Goal: Task Accomplishment & Management: Manage account settings

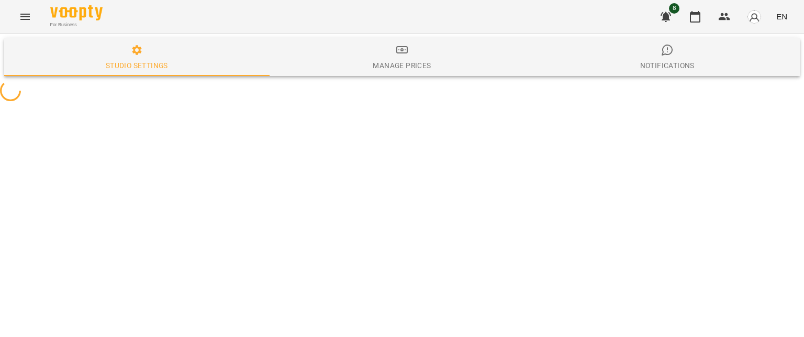
select select "**"
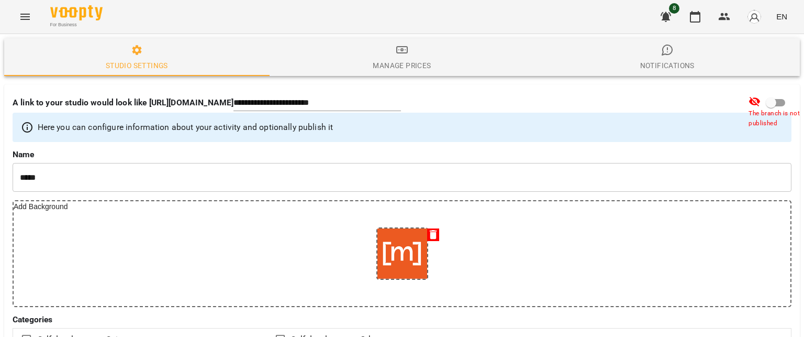
click at [25, 15] on icon "Menu" at bounding box center [25, 16] width 13 height 13
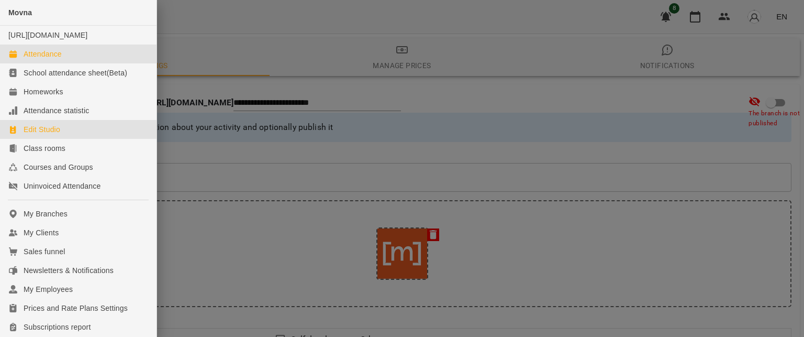
click at [53, 59] on div "Attendance" at bounding box center [43, 54] width 38 height 10
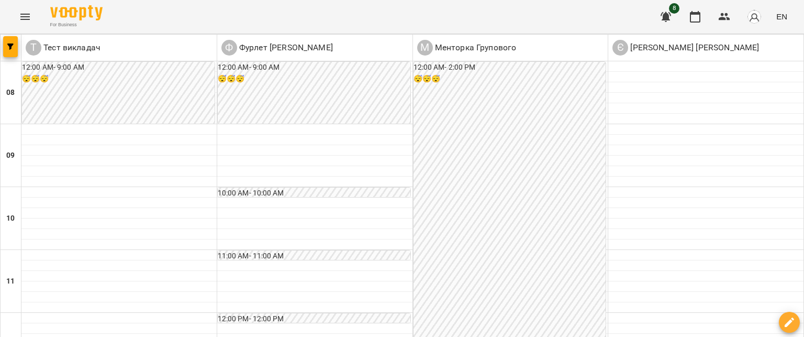
click at [255, 190] on h6 "10:00 AM - 10:00 AM" at bounding box center [314, 193] width 193 height 12
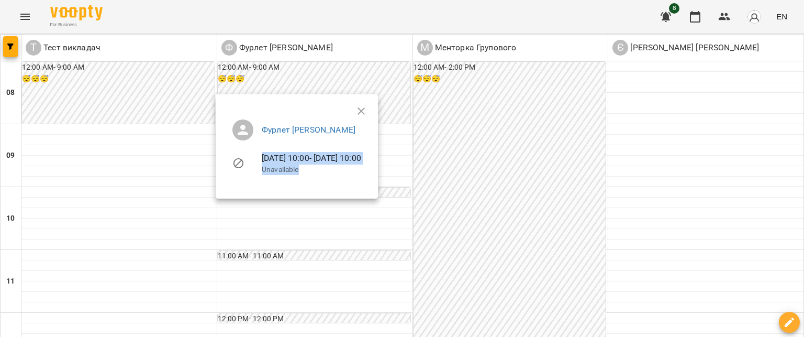
drag, startPoint x: 260, startPoint y: 170, endPoint x: 362, endPoint y: 176, distance: 102.3
click at [363, 175] on li "[DATE] 10:00 - [DATE] 10:00 Unavailable" at bounding box center [297, 162] width 146 height 37
click at [328, 219] on div at bounding box center [402, 168] width 804 height 337
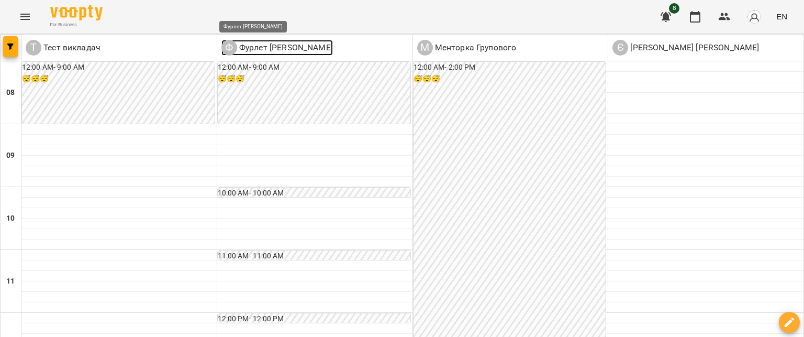
click at [276, 52] on p "Фурлет [PERSON_NAME]" at bounding box center [285, 47] width 96 height 13
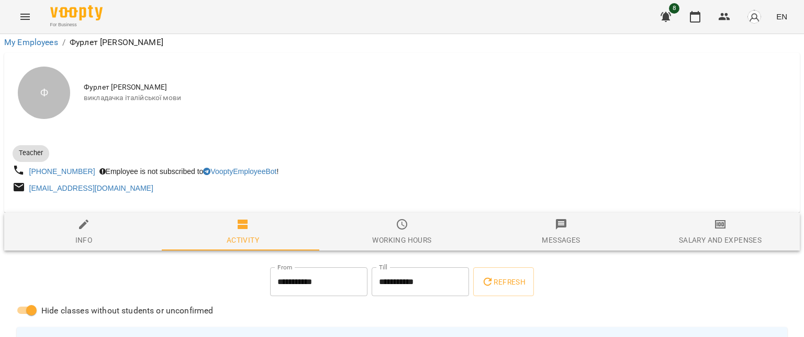
scroll to position [104, 0]
click at [432, 218] on span "Working hours" at bounding box center [402, 232] width 147 height 28
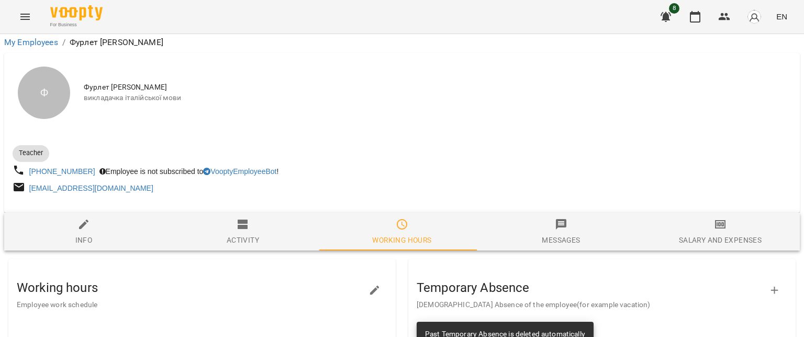
drag, startPoint x: 115, startPoint y: 175, endPoint x: 119, endPoint y: 118, distance: 57.8
drag, startPoint x: 144, startPoint y: 217, endPoint x: 103, endPoint y: 90, distance: 133.9
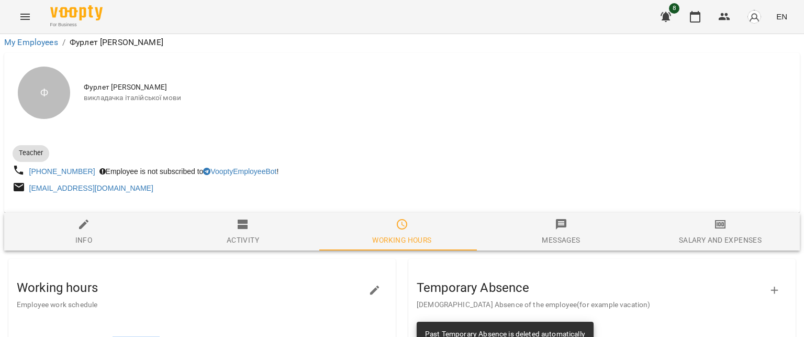
drag, startPoint x: 115, startPoint y: 130, endPoint x: 176, endPoint y: 288, distance: 170.0
click at [152, 292] on div "Working hours Employee work schedule" at bounding box center [194, 290] width 354 height 40
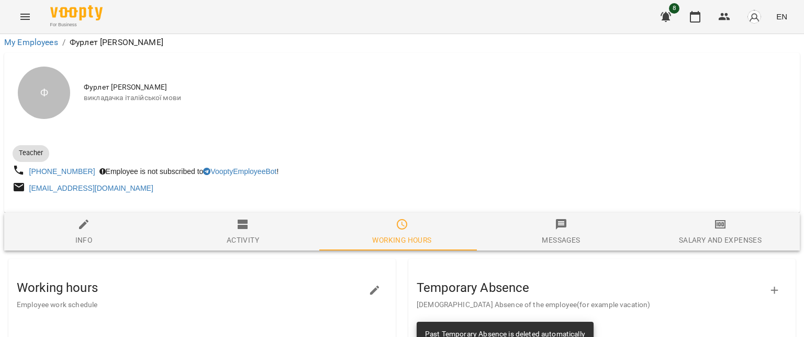
scroll to position [261, 0]
drag, startPoint x: 171, startPoint y: 233, endPoint x: 113, endPoint y: 177, distance: 80.3
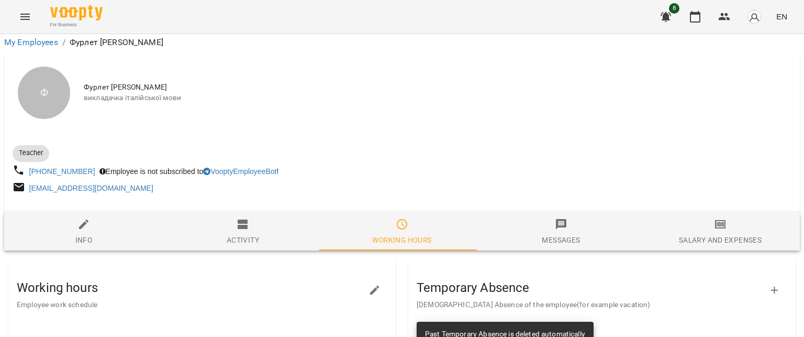
drag, startPoint x: 115, startPoint y: 181, endPoint x: 133, endPoint y: 192, distance: 20.6
drag, startPoint x: 119, startPoint y: 203, endPoint x: 143, endPoint y: 208, distance: 24.5
drag, startPoint x: 118, startPoint y: 233, endPoint x: 150, endPoint y: 236, distance: 31.5
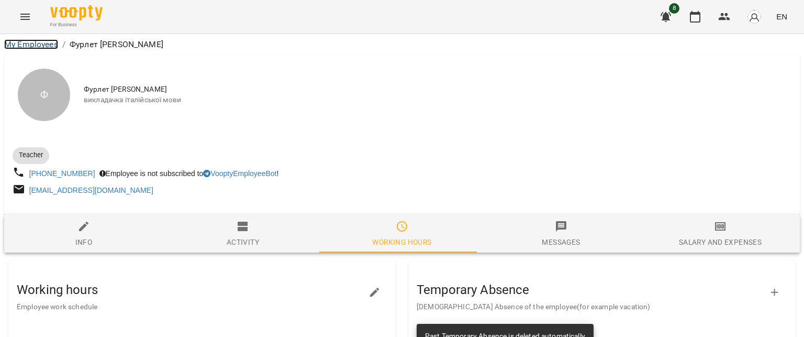
click at [38, 41] on link "My Employees" at bounding box center [31, 44] width 54 height 10
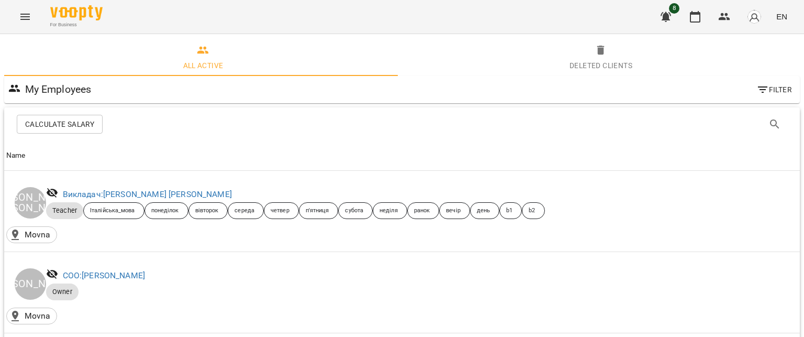
click at [26, 13] on icon "Menu" at bounding box center [25, 16] width 13 height 13
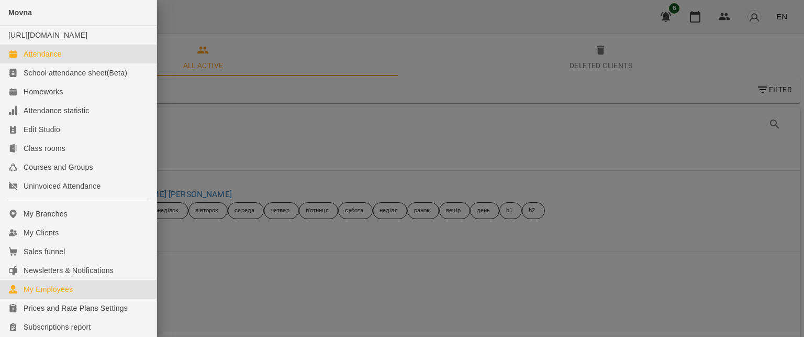
click at [46, 59] on div "Attendance" at bounding box center [43, 54] width 38 height 10
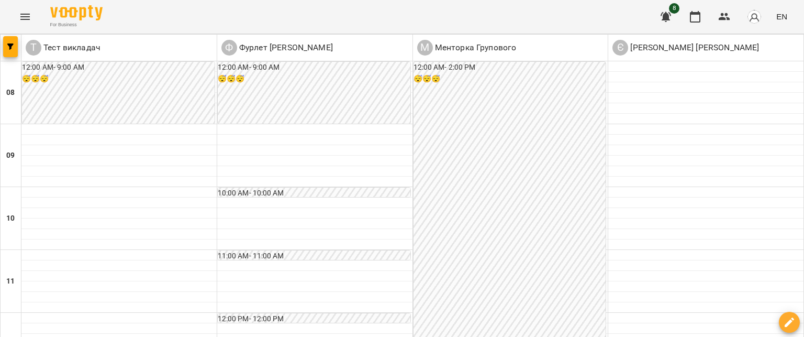
click at [314, 192] on h6 "10:00 AM - 10:00 AM" at bounding box center [314, 193] width 193 height 12
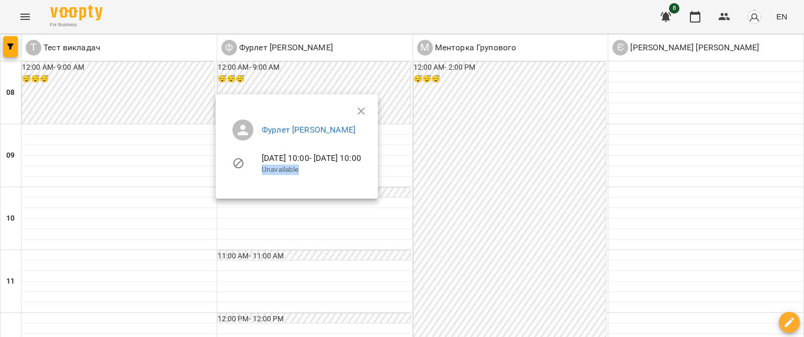
drag, startPoint x: 263, startPoint y: 168, endPoint x: 327, endPoint y: 172, distance: 64.0
click at [327, 172] on p "Unavailable" at bounding box center [311, 169] width 99 height 10
click at [347, 229] on div at bounding box center [402, 168] width 804 height 337
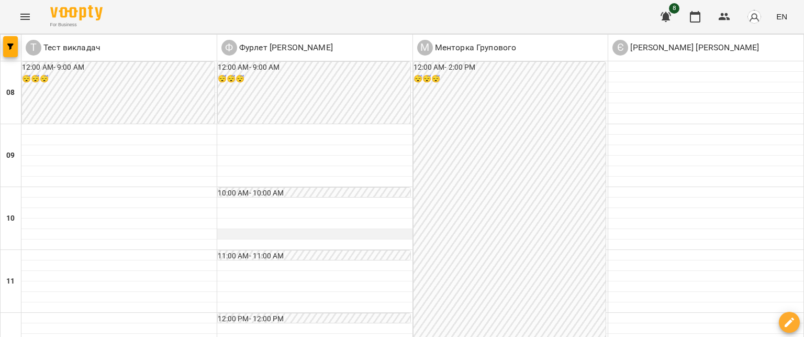
scroll to position [51, 0]
click at [332, 19] on div "For Business 8 EN" at bounding box center [402, 16] width 804 height 33
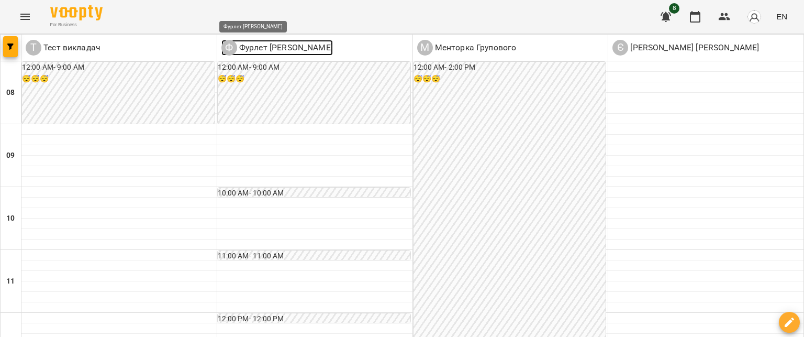
click at [281, 47] on p "Фурлет [PERSON_NAME]" at bounding box center [285, 47] width 96 height 13
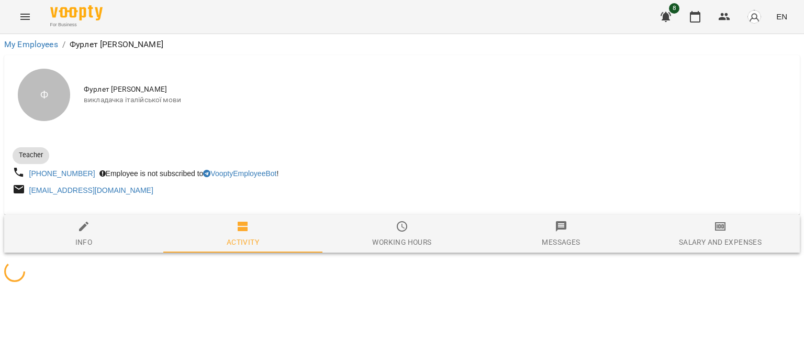
click at [408, 235] on span "Working hours" at bounding box center [402, 234] width 147 height 28
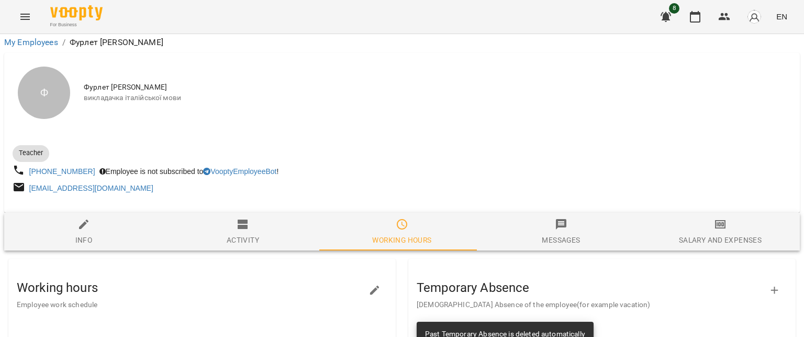
scroll to position [209, 0]
click at [670, 12] on icon "button" at bounding box center [666, 16] width 13 height 13
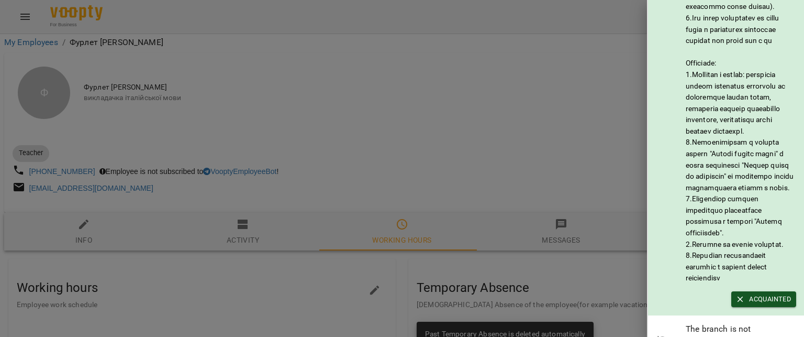
scroll to position [80, 0]
click at [419, 16] on div at bounding box center [402, 168] width 804 height 337
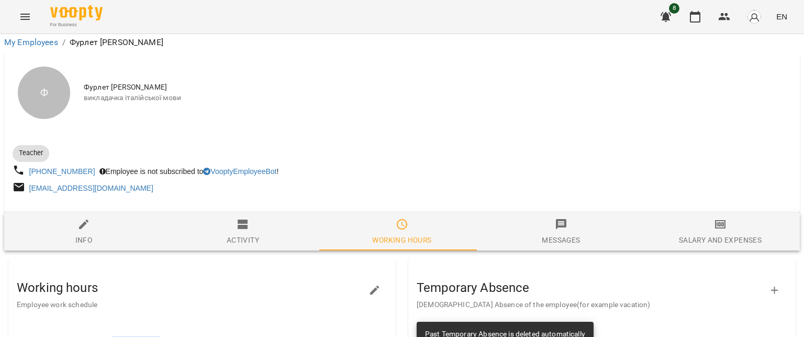
drag, startPoint x: 113, startPoint y: 133, endPoint x: 186, endPoint y: 299, distance: 181.4
click at [24, 16] on icon "Menu" at bounding box center [25, 16] width 13 height 13
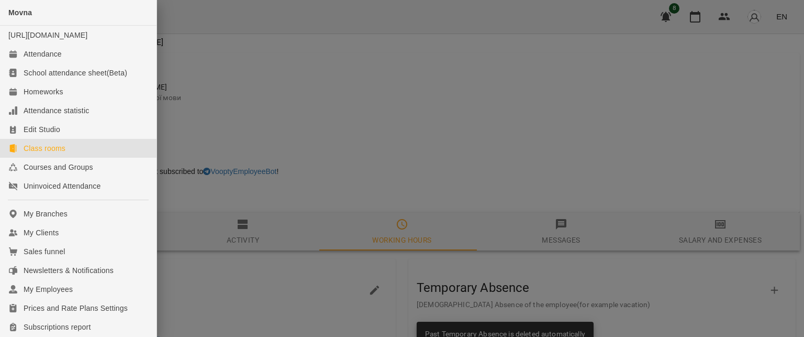
click at [38, 153] on div "Class rooms" at bounding box center [45, 148] width 42 height 10
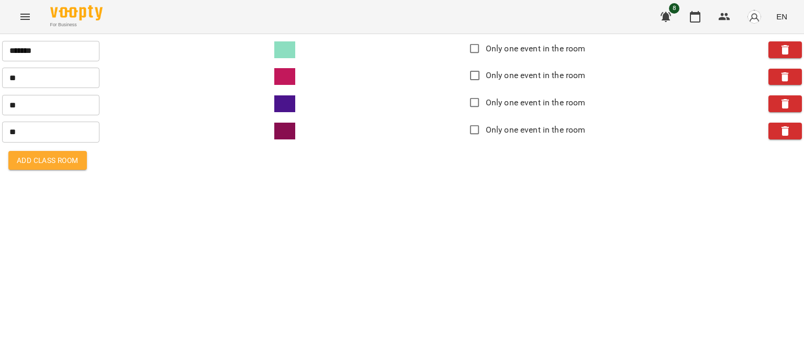
click at [22, 14] on icon "Menu" at bounding box center [24, 17] width 9 height 6
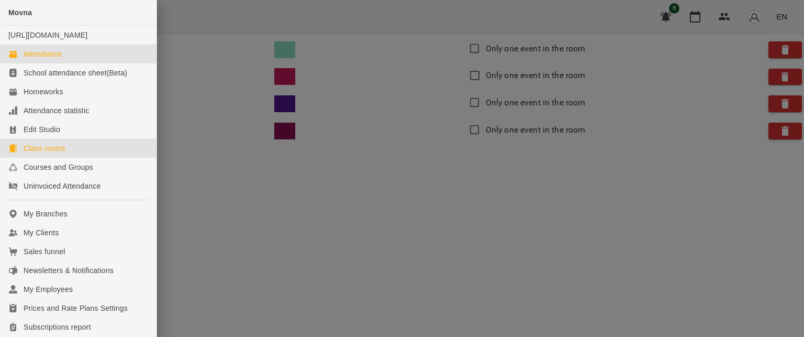
click at [40, 59] on div "Attendance" at bounding box center [43, 54] width 38 height 10
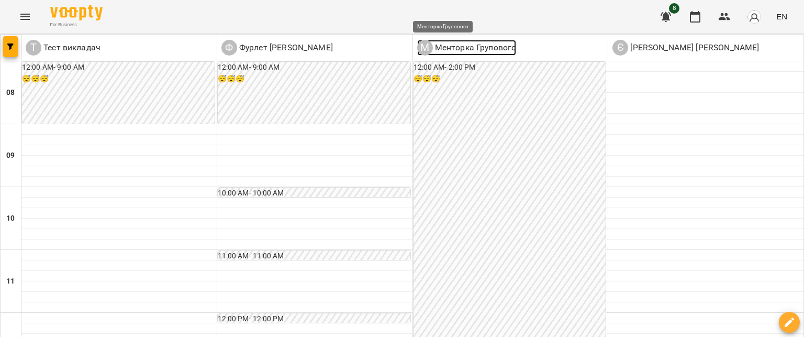
click at [487, 49] on p "Менторка Групового" at bounding box center [475, 47] width 84 height 13
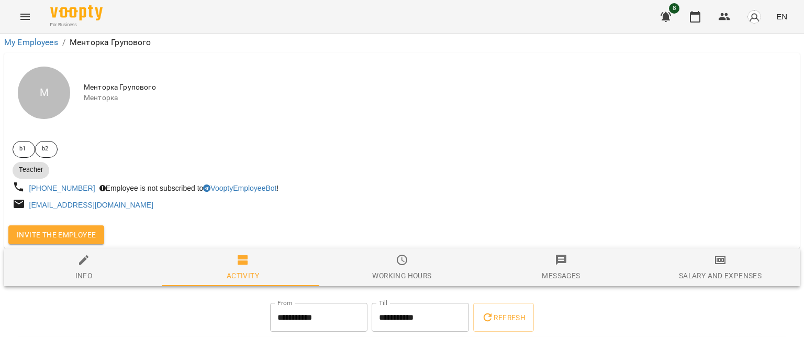
scroll to position [117, 0]
click at [99, 253] on span "Info" at bounding box center [83, 267] width 147 height 28
select select "**"
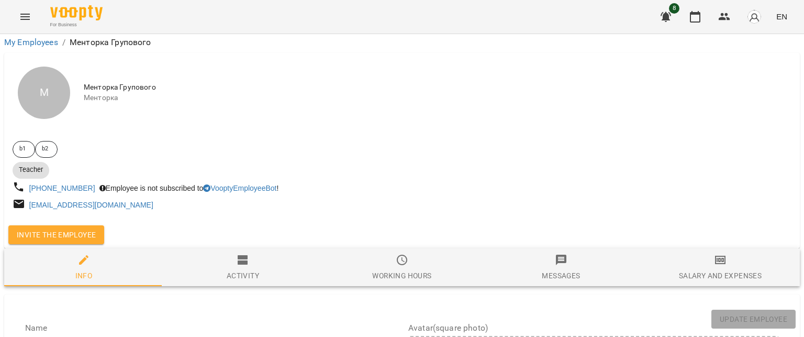
scroll to position [360, 0]
click at [27, 16] on icon "Menu" at bounding box center [25, 16] width 13 height 13
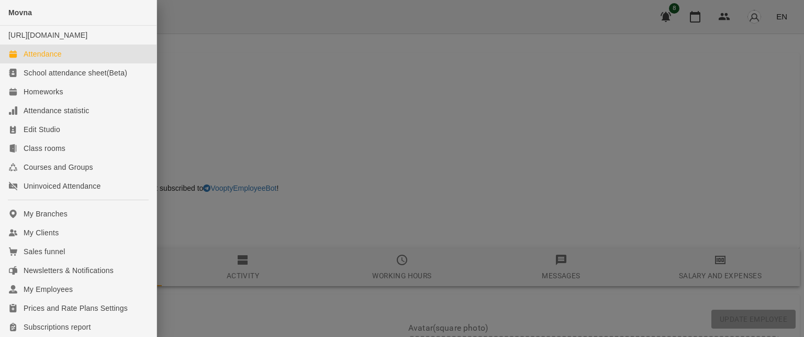
click at [52, 59] on div "Attendance" at bounding box center [43, 54] width 38 height 10
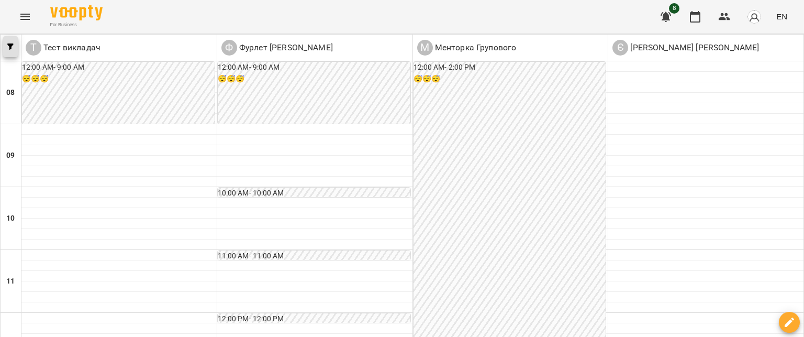
click at [13, 54] on button "button" at bounding box center [10, 46] width 15 height 21
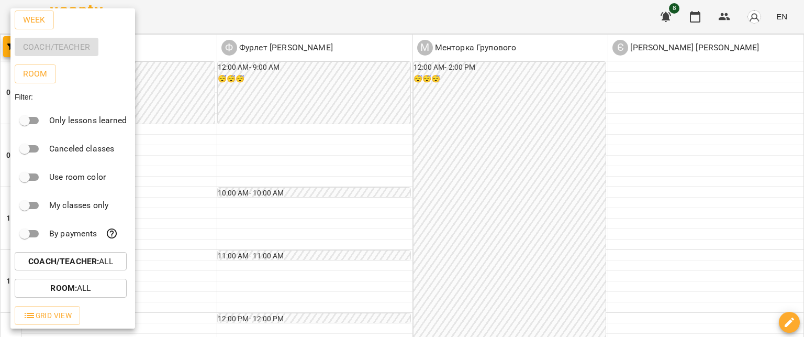
scroll to position [23, 0]
click at [80, 293] on p "Room : All" at bounding box center [70, 287] width 40 height 13
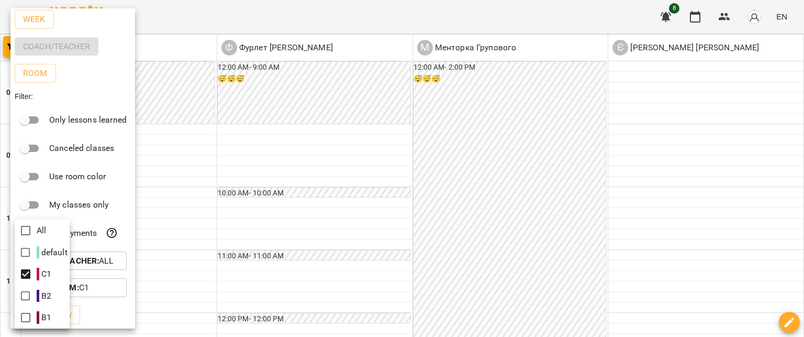
click at [104, 309] on div at bounding box center [402, 168] width 804 height 337
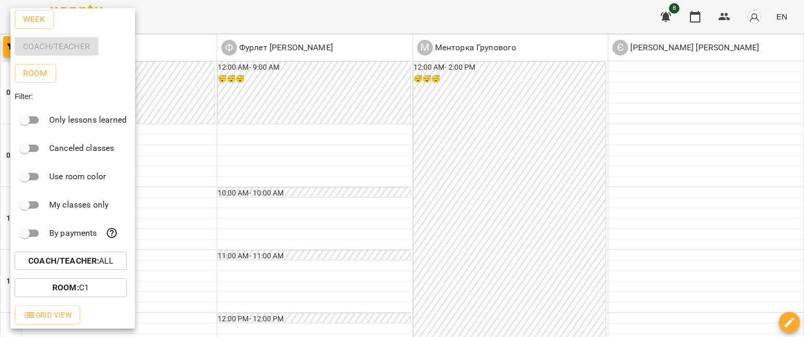
click at [211, 316] on div at bounding box center [402, 168] width 804 height 337
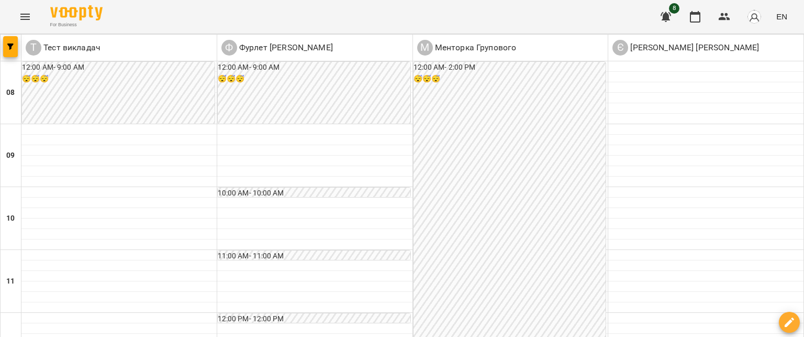
scroll to position [226, 0]
click at [6, 44] on span "button" at bounding box center [10, 46] width 15 height 6
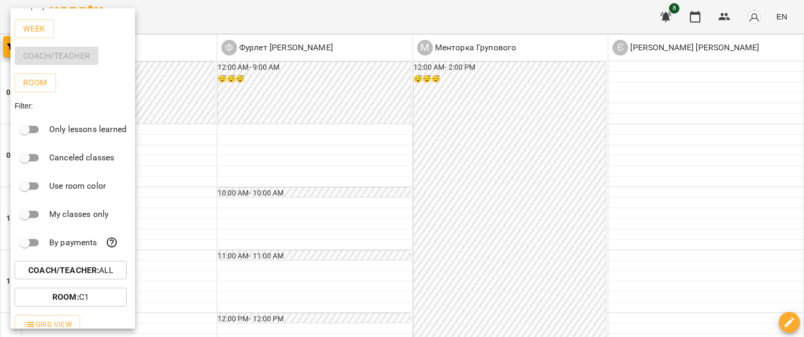
scroll to position [0, 0]
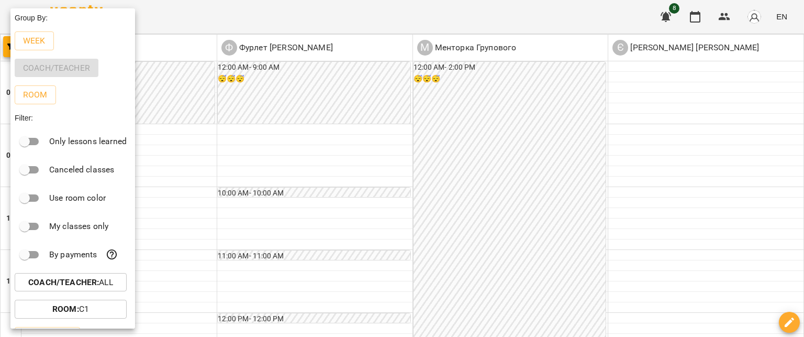
click at [260, 314] on div at bounding box center [402, 168] width 804 height 337
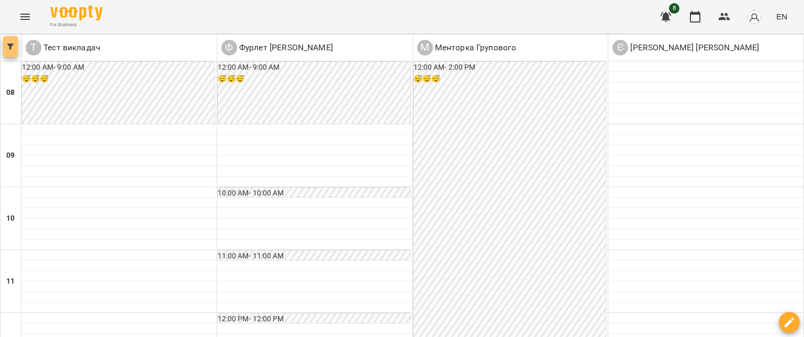
click at [10, 46] on icon "button" at bounding box center [10, 46] width 6 height 6
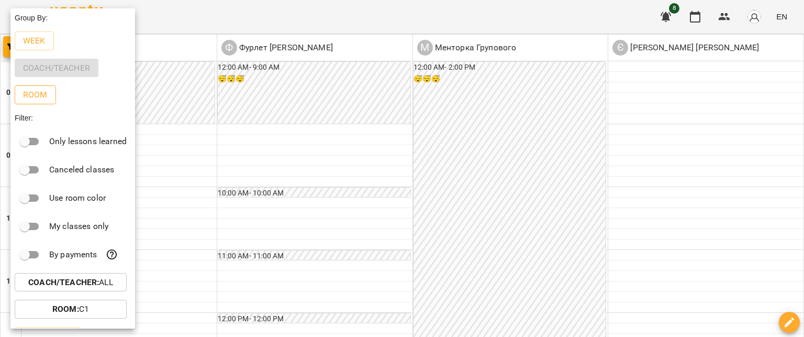
click at [48, 99] on button "Room" at bounding box center [35, 94] width 41 height 19
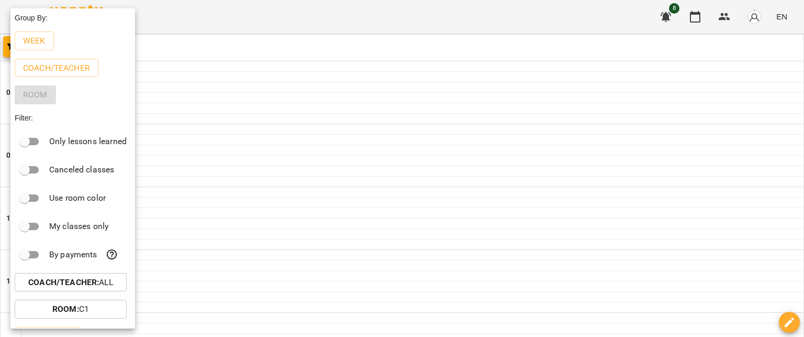
click at [273, 320] on div at bounding box center [402, 168] width 804 height 337
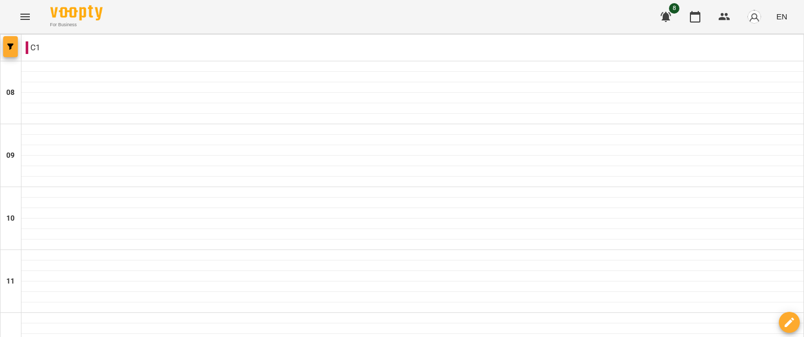
click at [10, 41] on button "button" at bounding box center [10, 46] width 15 height 21
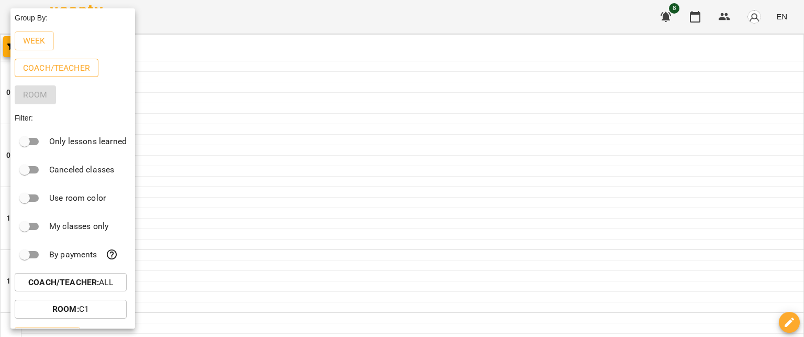
click at [43, 63] on p "Coach/Teacher" at bounding box center [56, 68] width 67 height 13
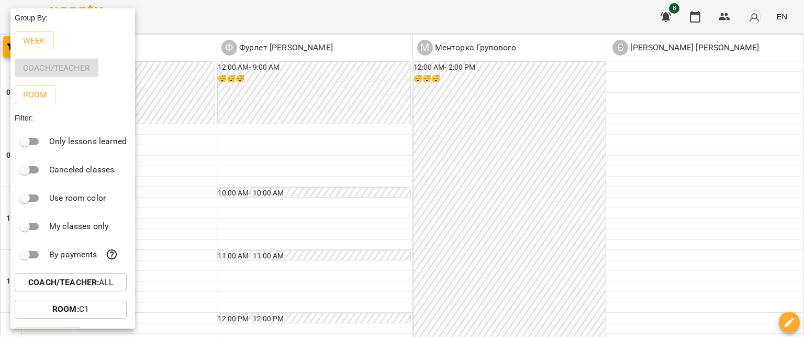
click at [304, 314] on div at bounding box center [402, 168] width 804 height 337
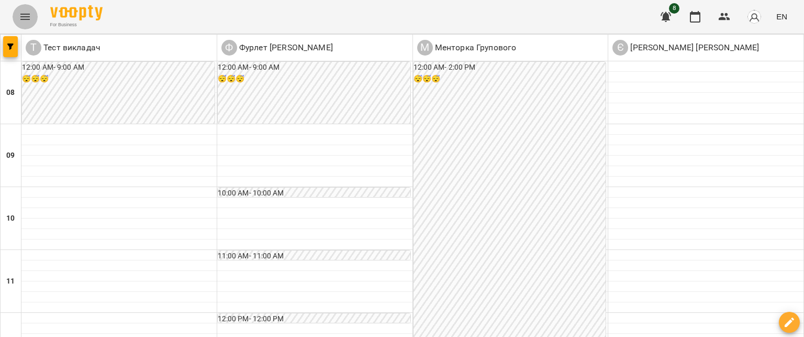
click at [27, 18] on icon "Menu" at bounding box center [25, 16] width 13 height 13
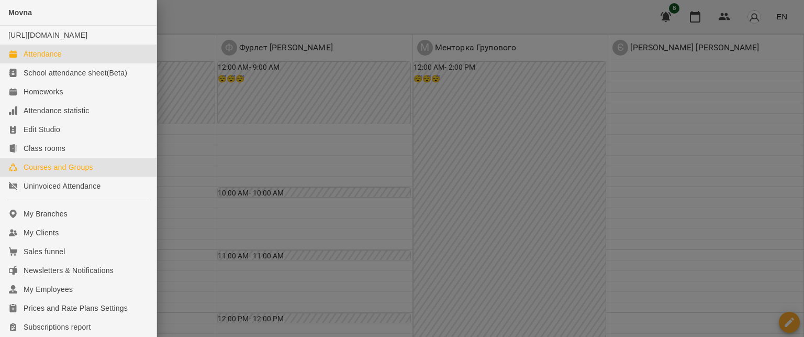
click at [75, 172] on div "Courses and Groups" at bounding box center [59, 167] width 70 height 10
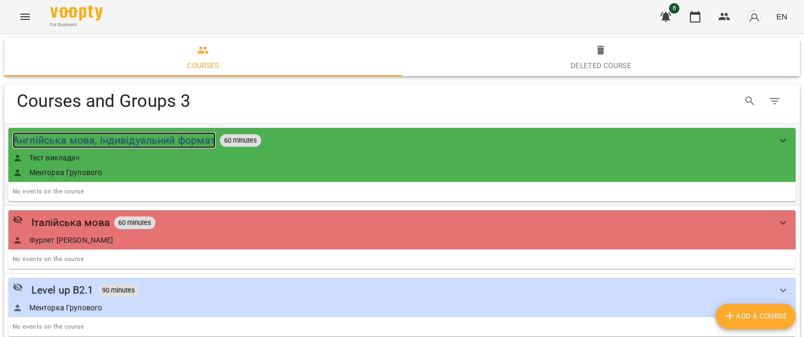
click at [114, 142] on div "Англійська мова, індивідуальний формат" at bounding box center [114, 140] width 203 height 16
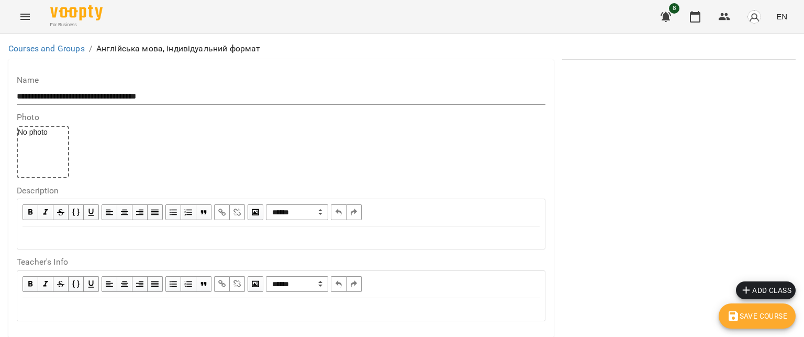
click at [23, 13] on icon "Menu" at bounding box center [25, 16] width 13 height 13
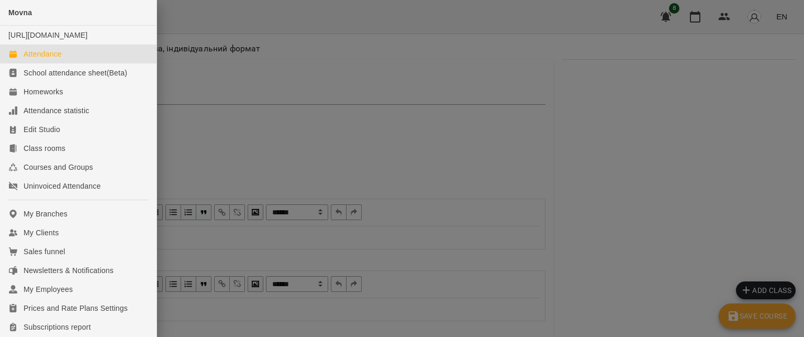
click at [45, 59] on div "Attendance" at bounding box center [43, 54] width 38 height 10
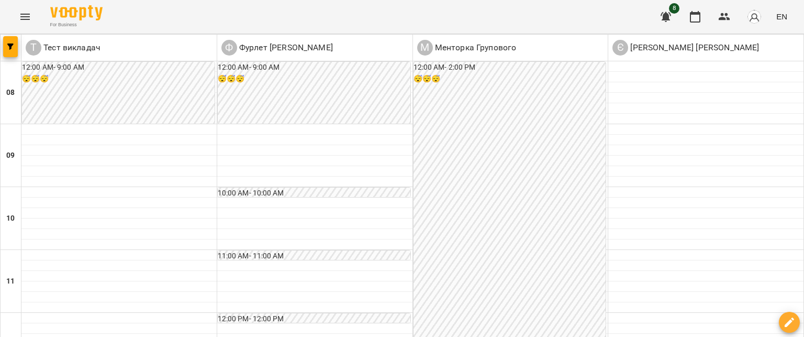
click at [18, 48] on div at bounding box center [11, 48] width 21 height 26
click at [16, 47] on span "button" at bounding box center [10, 46] width 15 height 6
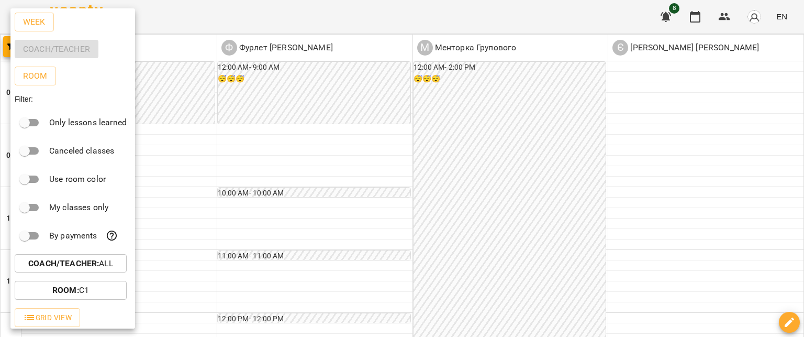
scroll to position [23, 0]
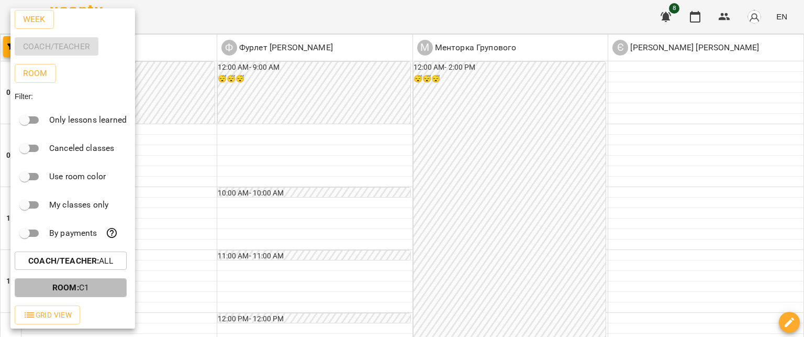
click at [87, 287] on p "Room : С1" at bounding box center [70, 287] width 37 height 13
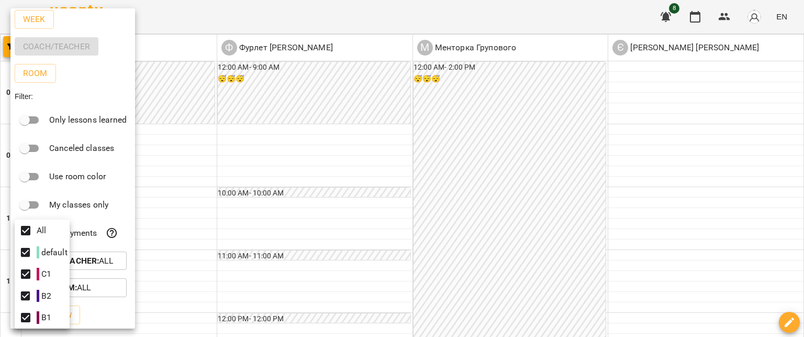
click at [109, 310] on div at bounding box center [402, 168] width 804 height 337
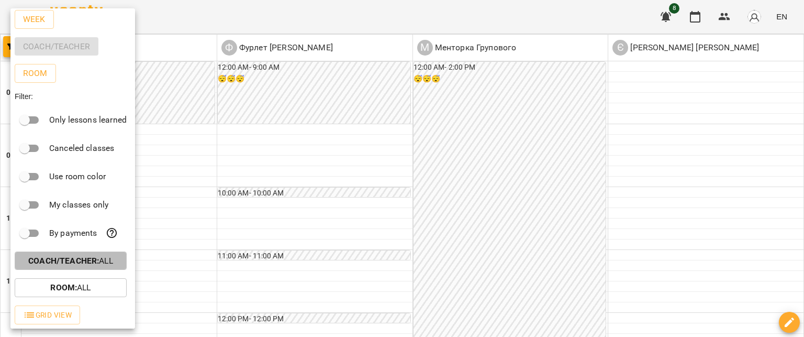
click at [97, 263] on b "Coach/Teacher :" at bounding box center [63, 260] width 71 height 10
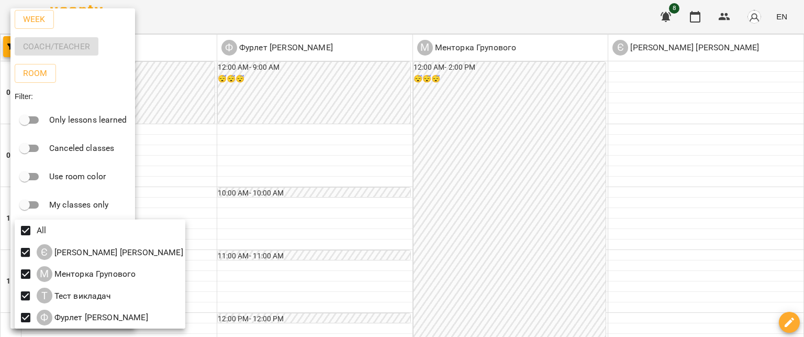
scroll to position [2, 0]
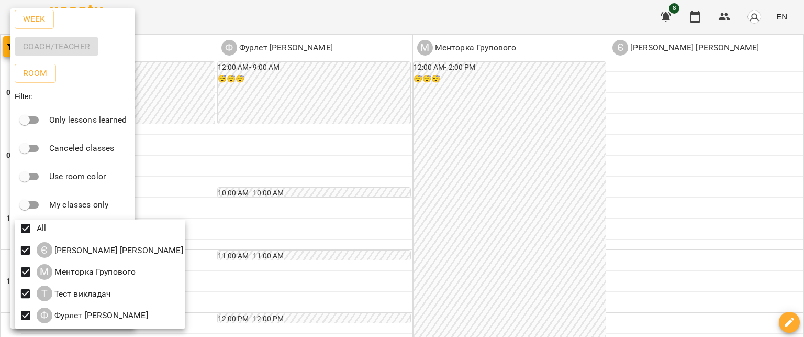
click at [82, 96] on div at bounding box center [402, 168] width 804 height 337
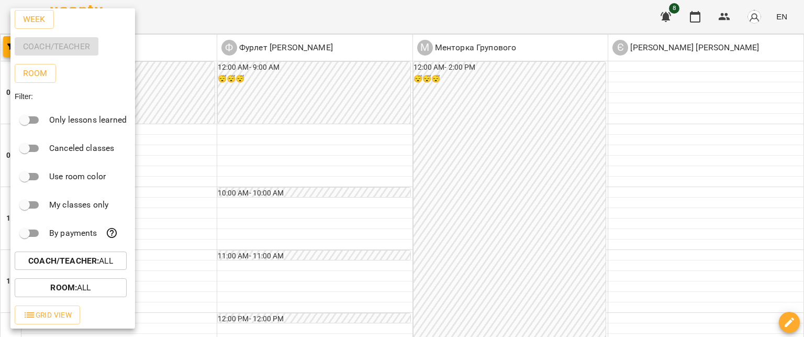
click at [203, 311] on div at bounding box center [402, 168] width 804 height 337
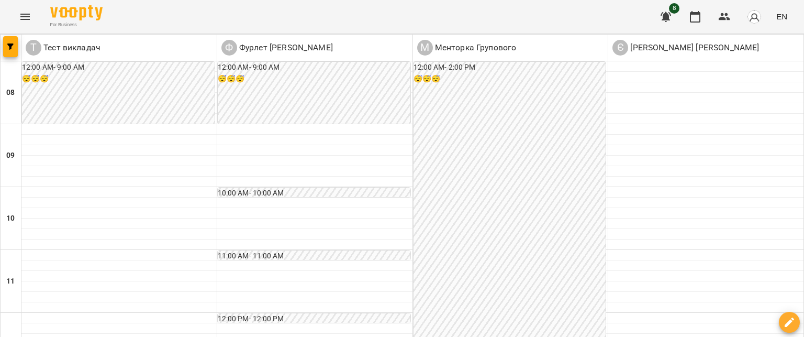
click at [5, 20] on div "For Business 8 EN" at bounding box center [402, 16] width 804 height 33
click at [28, 13] on icon "Menu" at bounding box center [25, 16] width 13 height 13
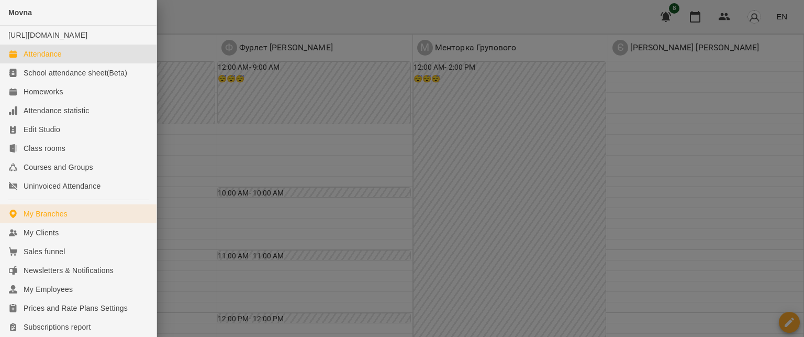
click at [57, 223] on link "My Branches" at bounding box center [78, 213] width 157 height 19
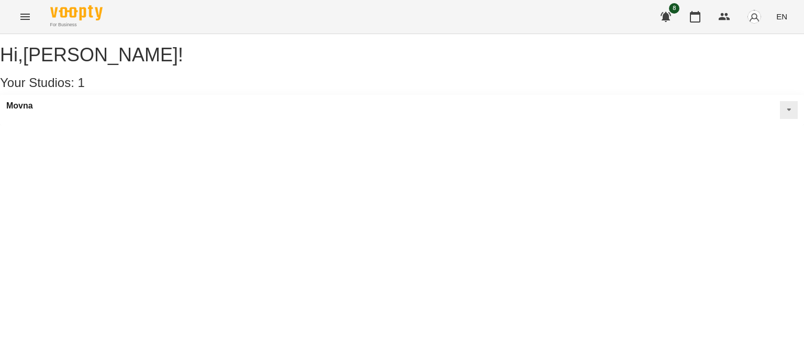
click at [27, 16] on icon "Menu" at bounding box center [24, 17] width 9 height 6
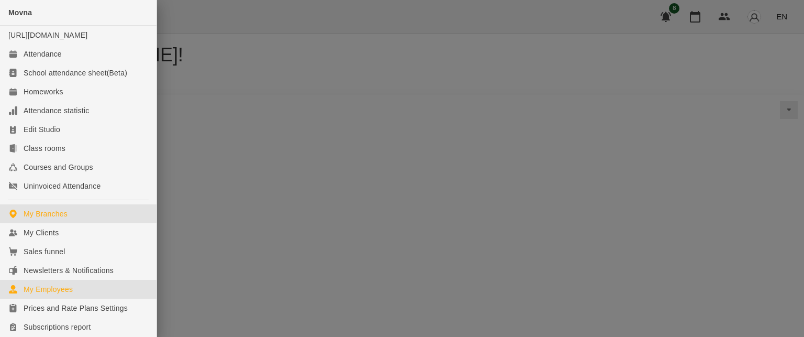
click at [59, 294] on div "My Employees" at bounding box center [48, 289] width 49 height 10
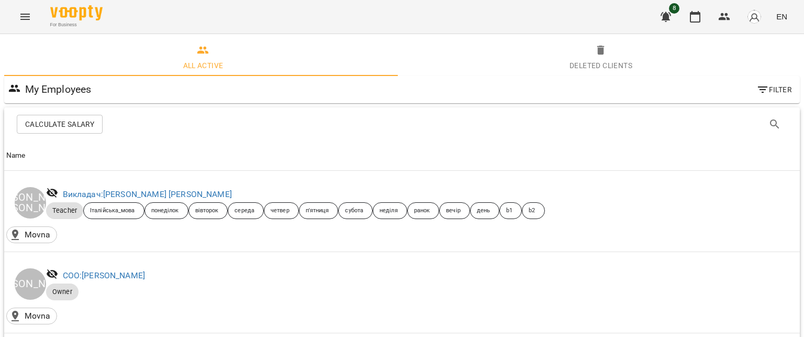
click at [763, 94] on span "Filter" at bounding box center [773, 89] width 35 height 13
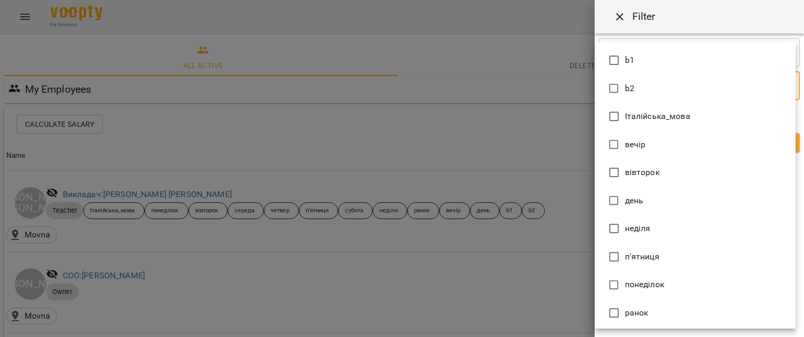
type input "********"
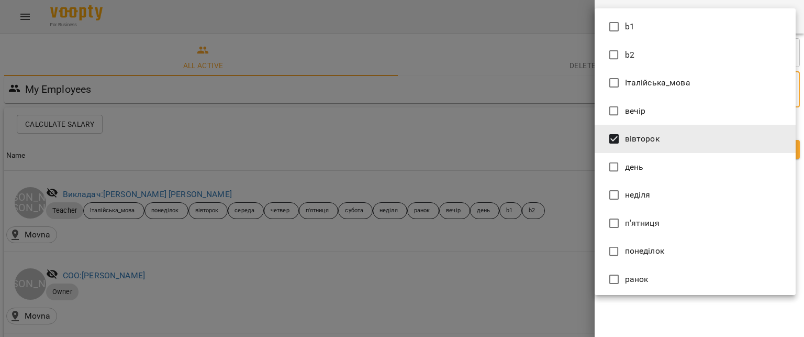
click at [693, 313] on div at bounding box center [402, 168] width 804 height 337
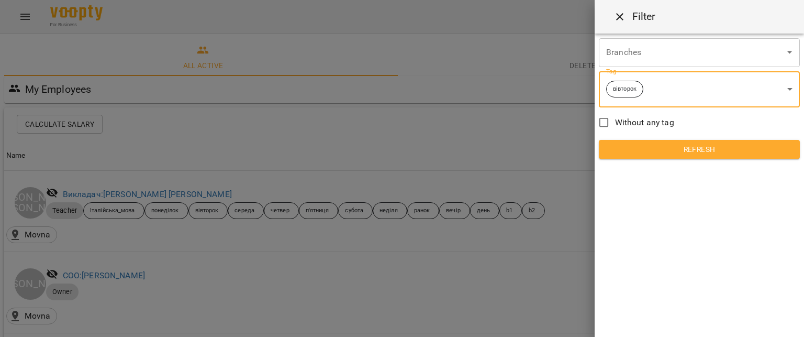
click at [680, 150] on span "Refresh" at bounding box center [699, 149] width 184 height 13
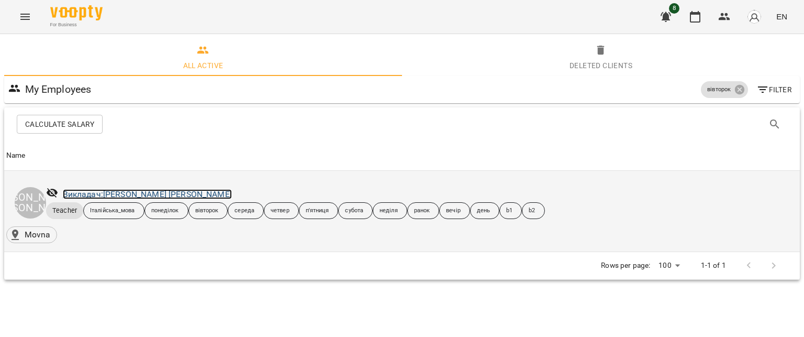
click at [124, 198] on link "Викладач: [PERSON_NAME] [PERSON_NAME]" at bounding box center [147, 194] width 169 height 10
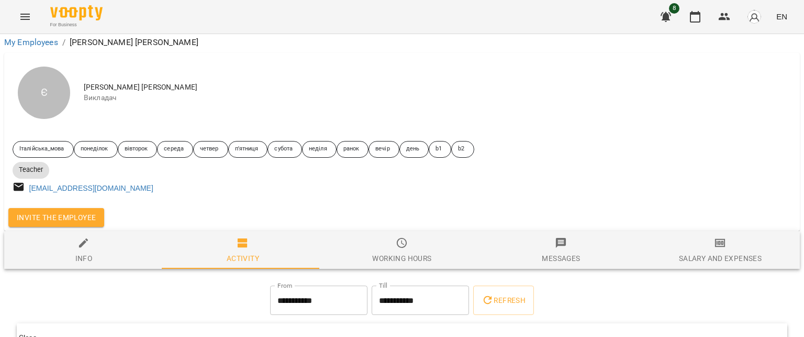
scroll to position [100, 0]
click at [393, 252] on div "Working hours" at bounding box center [401, 258] width 59 height 13
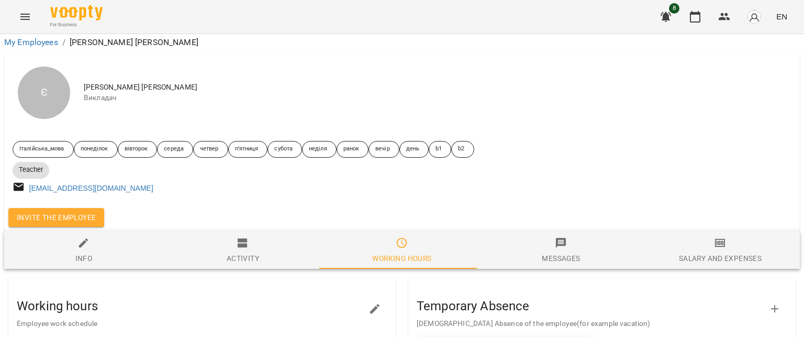
scroll to position [0, 0]
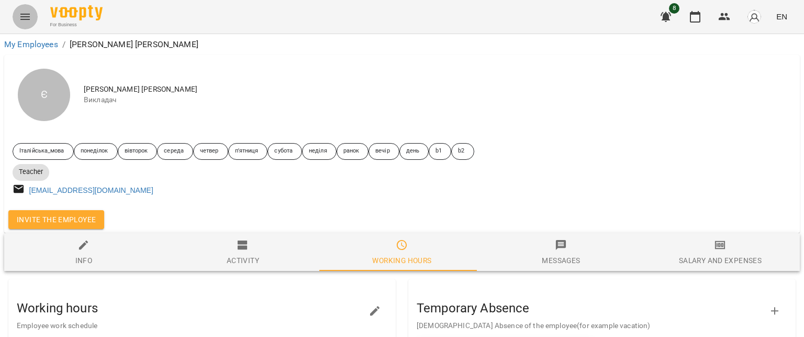
click at [25, 21] on icon "Menu" at bounding box center [25, 16] width 13 height 13
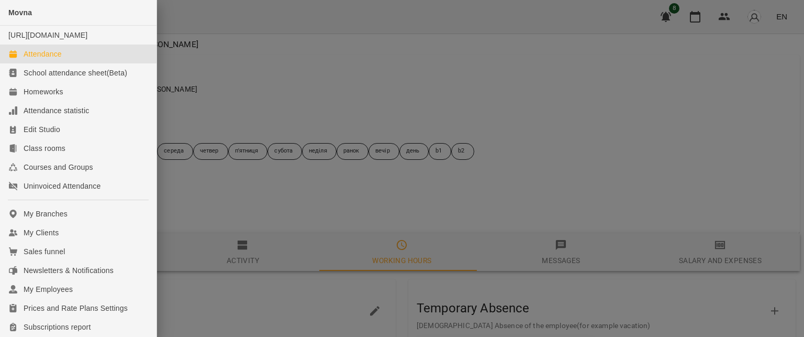
click at [39, 59] on div "Attendance" at bounding box center [43, 54] width 38 height 10
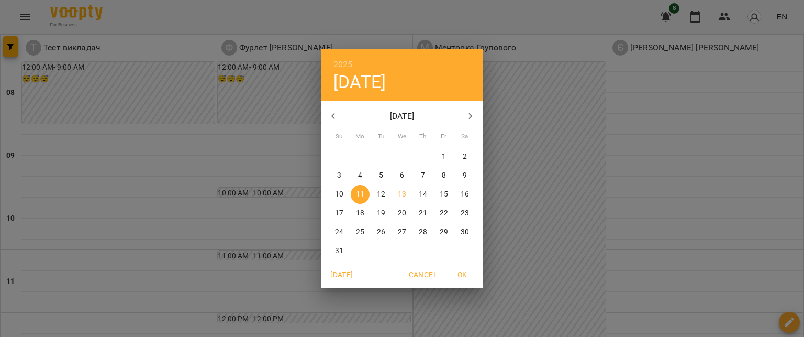
click at [509, 316] on div "2025 Mon, Aug [DATE] Mo Tu We Th Fr Sa 27 28 29 30 31 1 2 3 4 5 6 7 8 9 10 11 1…" at bounding box center [402, 168] width 804 height 337
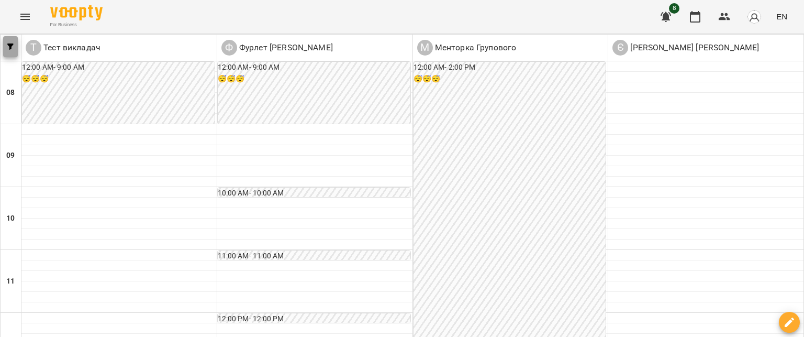
click at [10, 52] on button "button" at bounding box center [10, 46] width 15 height 21
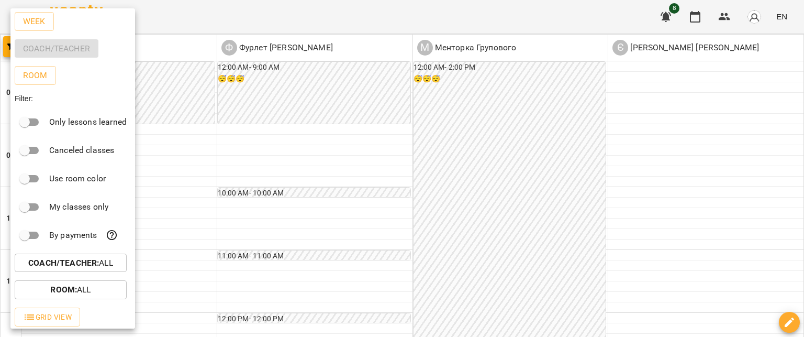
scroll to position [23, 0]
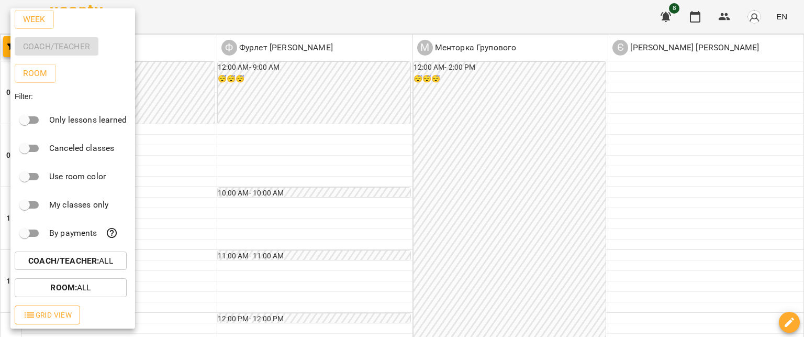
click at [47, 319] on span "Grid View" at bounding box center [47, 314] width 49 height 13
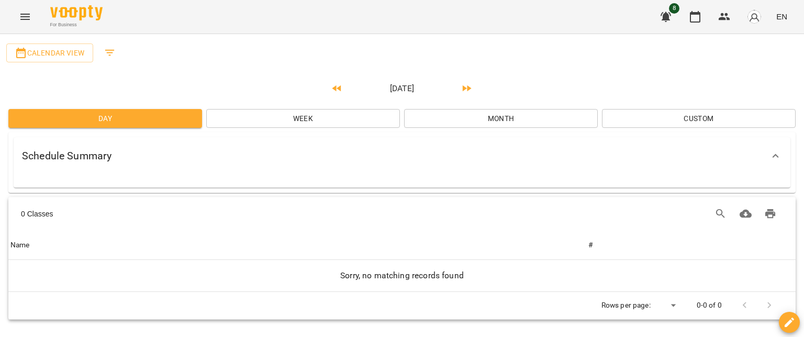
click at [281, 149] on div "Schedule Summary" at bounding box center [392, 156] width 741 height 16
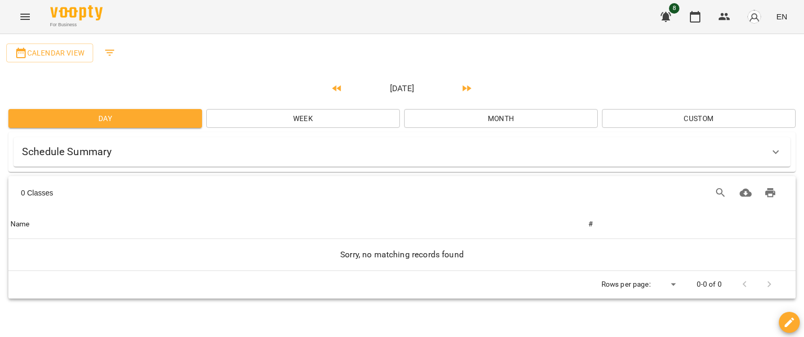
click at [274, 121] on span "Week" at bounding box center [303, 118] width 177 height 13
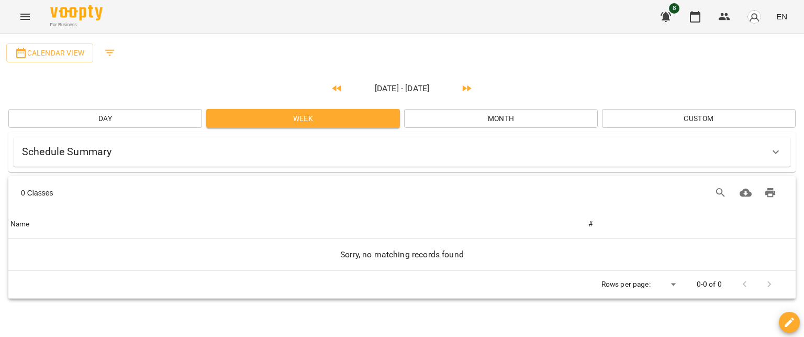
drag, startPoint x: 115, startPoint y: 154, endPoint x: 75, endPoint y: 159, distance: 40.0
click at [68, 156] on div "Schedule Summary" at bounding box center [392, 151] width 741 height 16
